Goal: Transaction & Acquisition: Purchase product/service

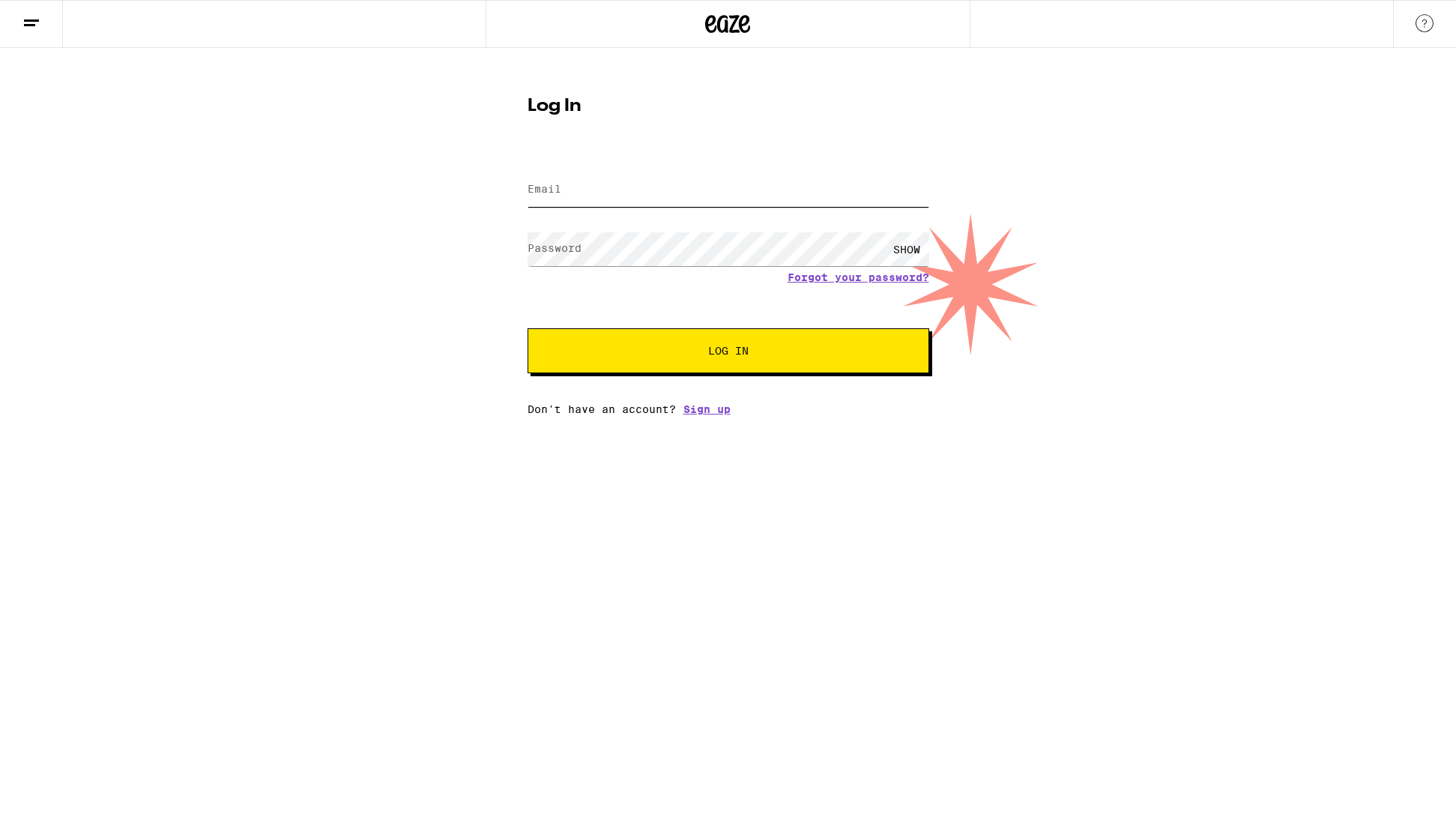
type input "[EMAIL_ADDRESS][DOMAIN_NAME]"
click at [679, 349] on span "Log In" at bounding box center [728, 351] width 281 height 10
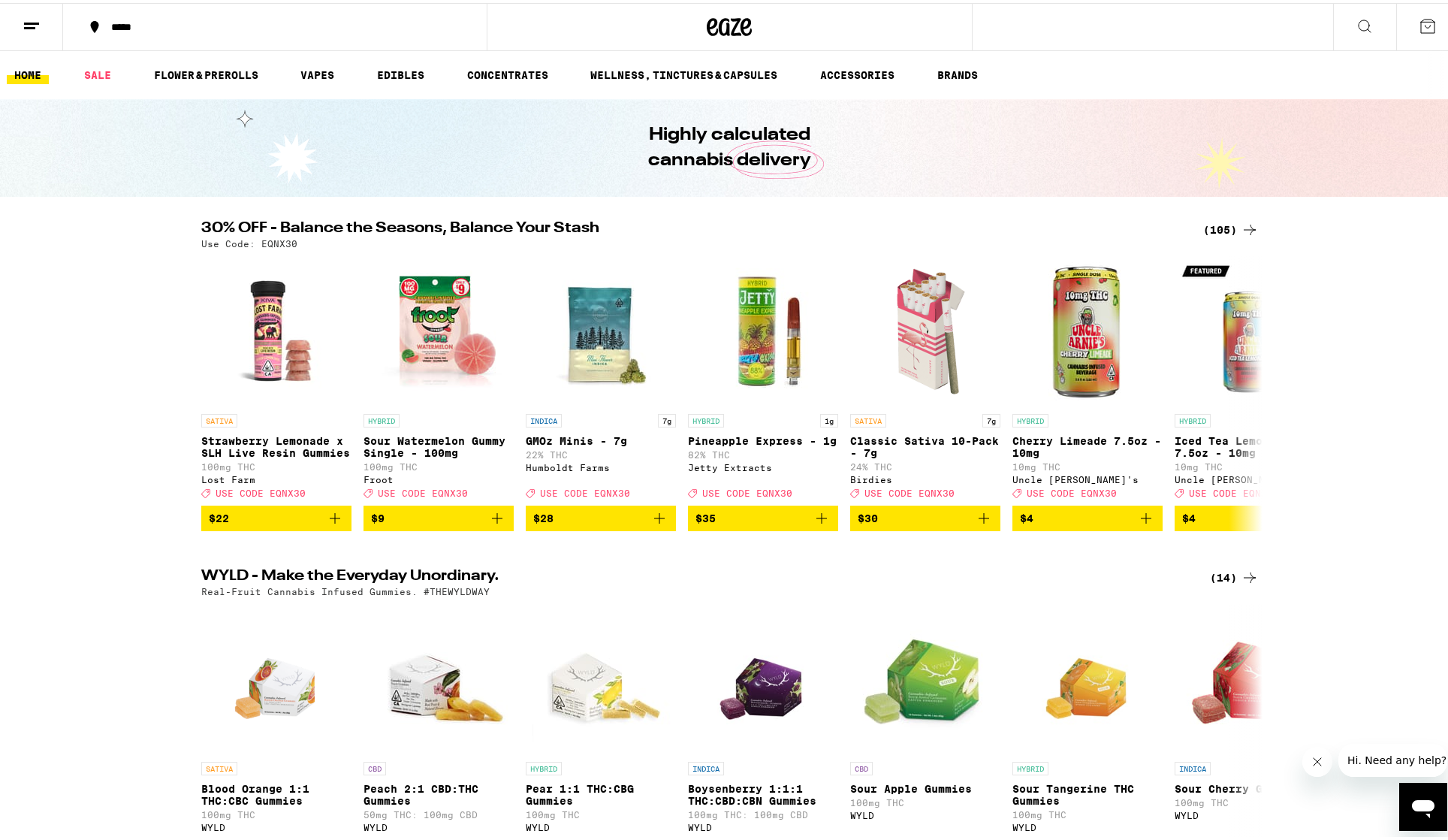
scroll to position [308, 0]
